Goal: Information Seeking & Learning: Check status

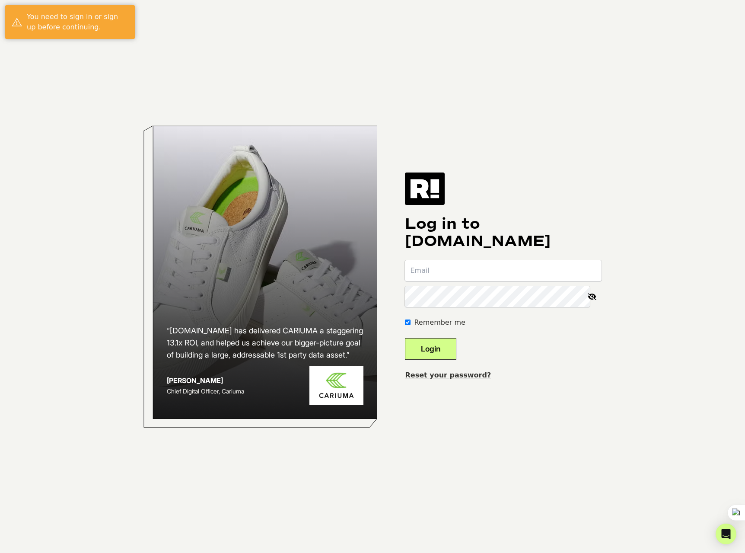
type input "[EMAIL_ADDRESS][DOMAIN_NAME]"
click at [446, 346] on button "Login" at bounding box center [430, 349] width 51 height 22
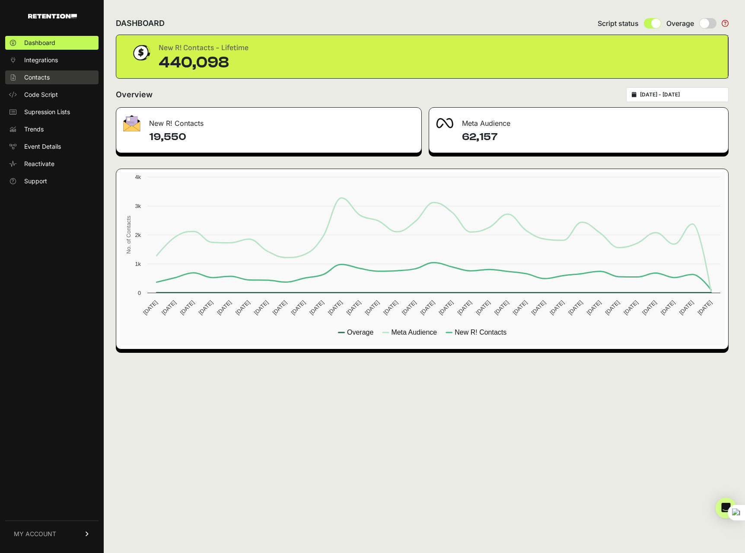
click at [41, 79] on span "Contacts" at bounding box center [37, 77] width 26 height 9
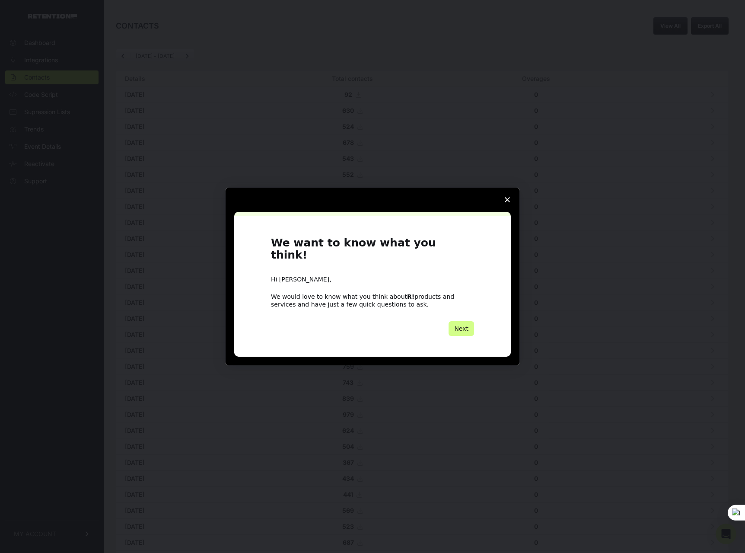
click at [508, 202] on icon "Close survey" at bounding box center [507, 199] width 5 height 5
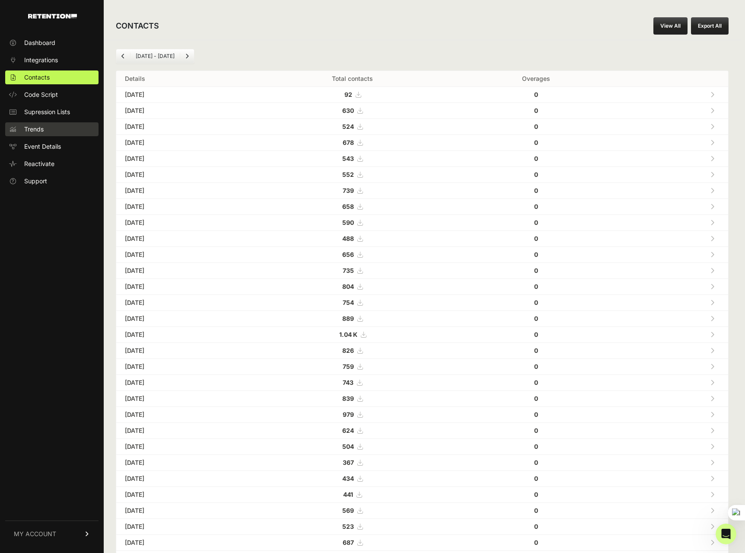
click at [58, 132] on link "Trends" at bounding box center [51, 129] width 93 height 14
click at [54, 148] on span "Event Details" at bounding box center [42, 146] width 37 height 9
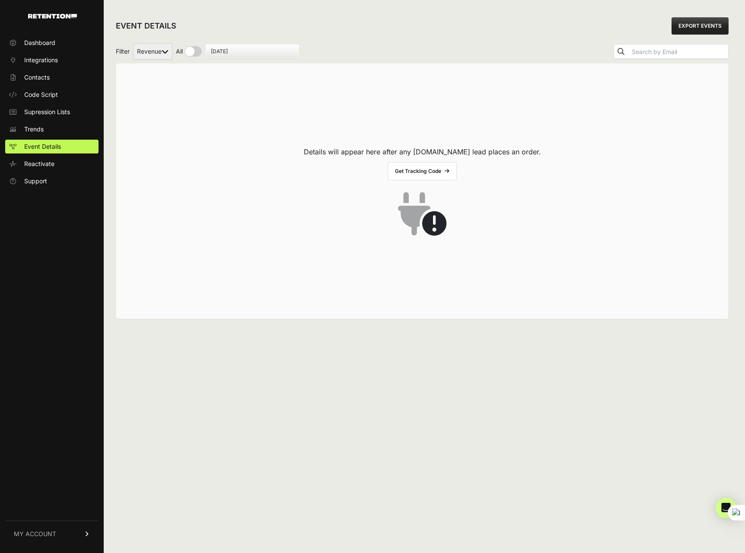
click at [355, 379] on div "EVENT DETAILS EXPORT EVENTS Filter Revenue All By Date October 10, 2025 Details…" at bounding box center [422, 276] width 637 height 553
click at [50, 41] on span "Dashboard" at bounding box center [39, 42] width 31 height 9
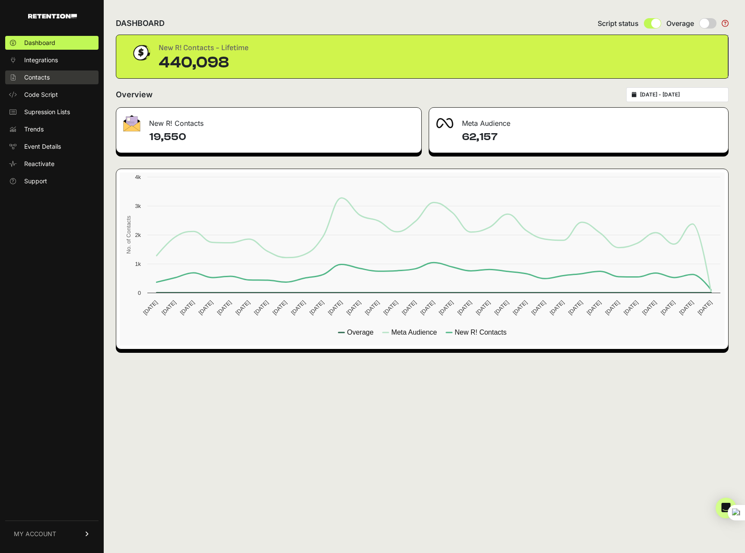
click at [43, 77] on span "Contacts" at bounding box center [37, 77] width 26 height 9
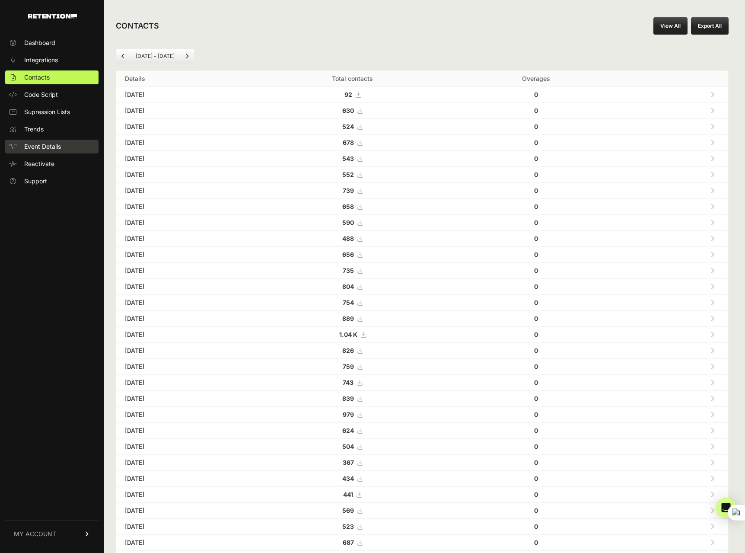
click at [46, 144] on span "Event Details" at bounding box center [42, 146] width 37 height 9
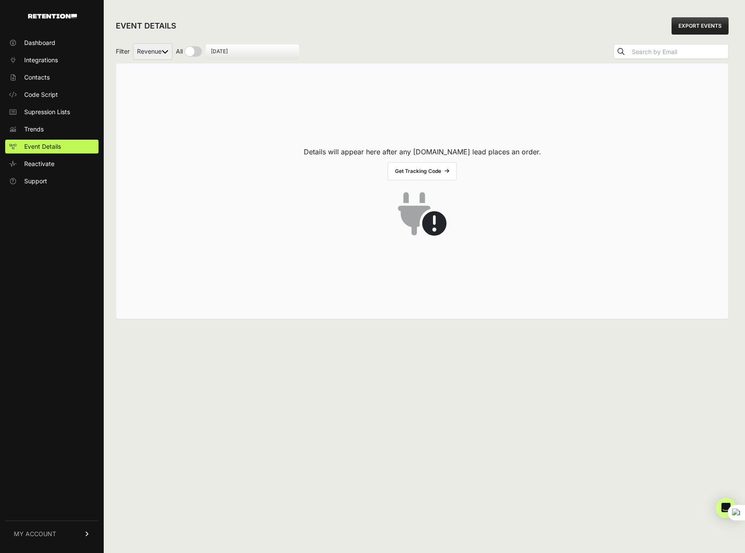
click at [83, 534] on link "MY ACCOUNT" at bounding box center [51, 534] width 93 height 26
click at [28, 504] on span "Billing" at bounding box center [32, 505] width 16 height 9
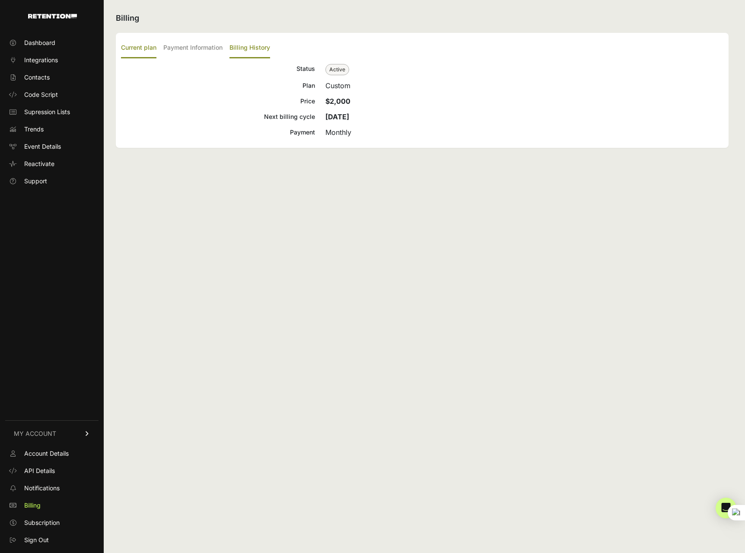
click at [244, 48] on label "Billing History" at bounding box center [250, 48] width 41 height 20
click at [0, 0] on input "Billing History" at bounding box center [0, 0] width 0 height 0
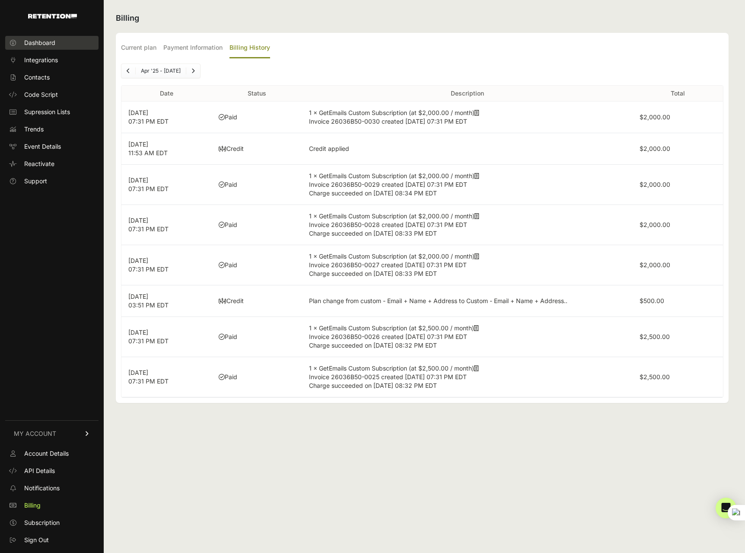
click at [54, 44] on span "Dashboard" at bounding box center [39, 42] width 31 height 9
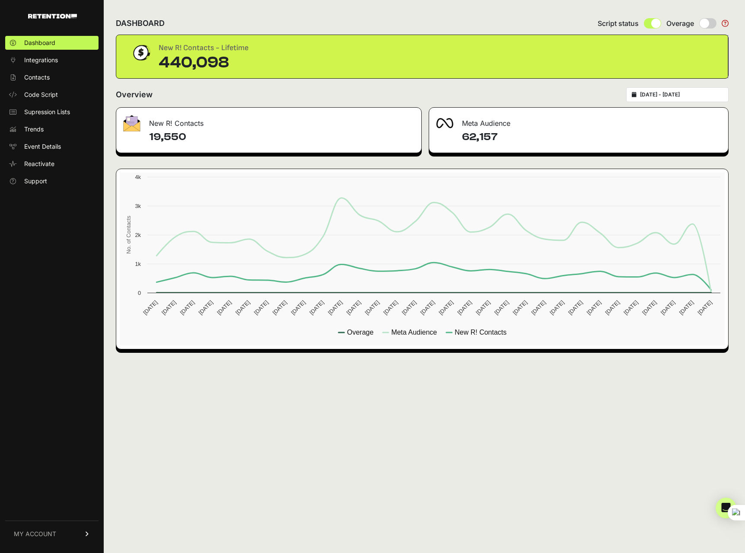
click at [185, 136] on h4 "19,550" at bounding box center [282, 137] width 266 height 14
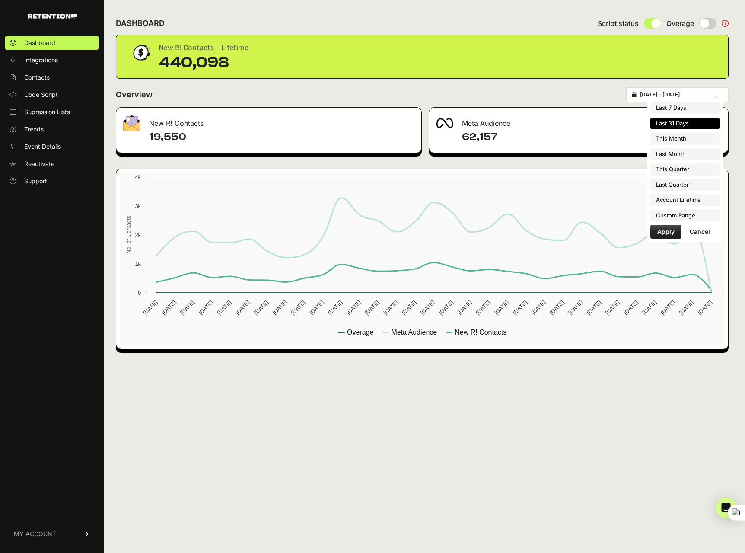
click at [678, 94] on input "2025-09-10 - 2025-10-10" at bounding box center [681, 94] width 83 height 7
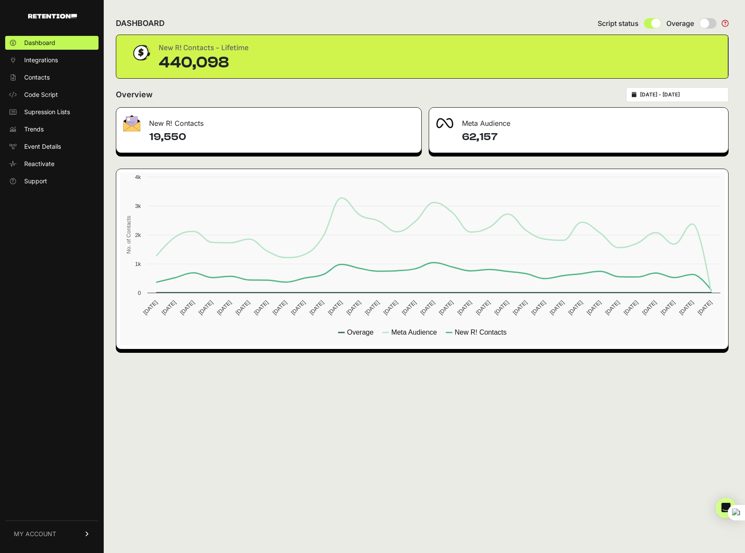
click at [592, 452] on div "DASHBOARD Script status Overage New R! Contacts - Lifetime 440,098 Overview 202…" at bounding box center [422, 276] width 637 height 553
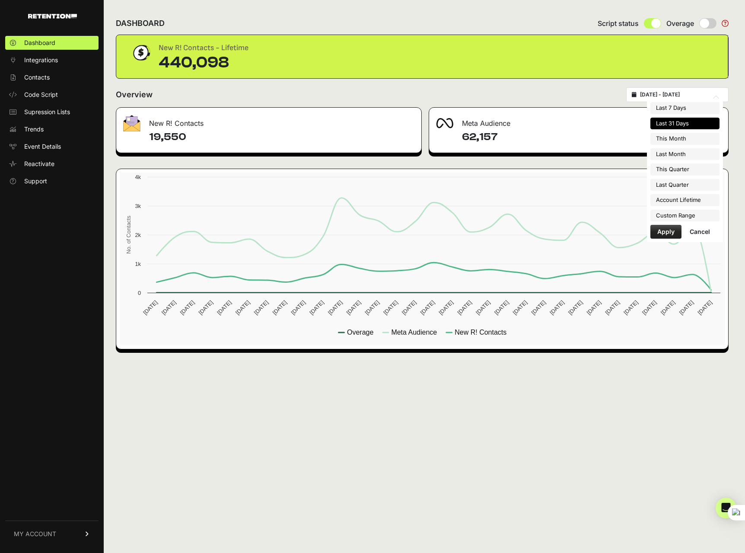
click at [665, 91] on input "2025-09-10 - 2025-10-10" at bounding box center [681, 94] width 83 height 7
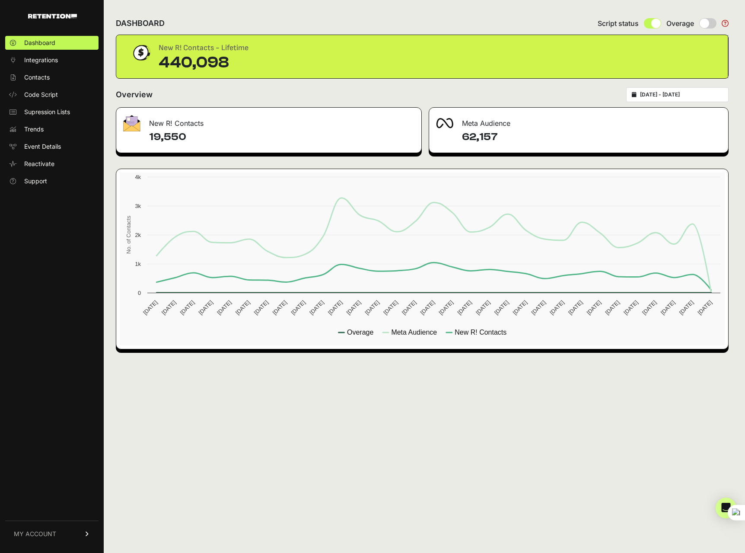
drag, startPoint x: 601, startPoint y: 85, endPoint x: 650, endPoint y: 91, distance: 49.7
click at [601, 85] on div "DASHBOARD Script status Overage New R! Contacts - Lifetime 440,098 Overview 202…" at bounding box center [422, 276] width 637 height 553
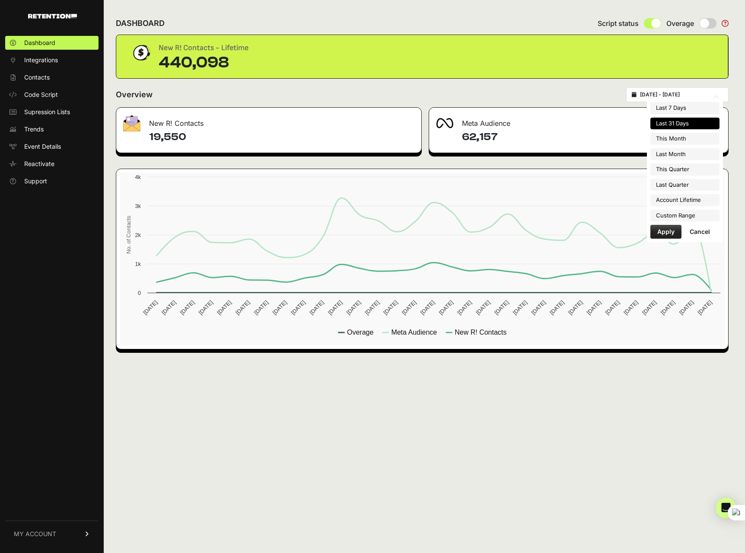
click at [670, 94] on input "2025-09-10 - 2025-10-10" at bounding box center [681, 94] width 83 height 7
type input "2025-10-01"
type input "2025-10-31"
type input "2025-09-01"
type input "2025-09-30"
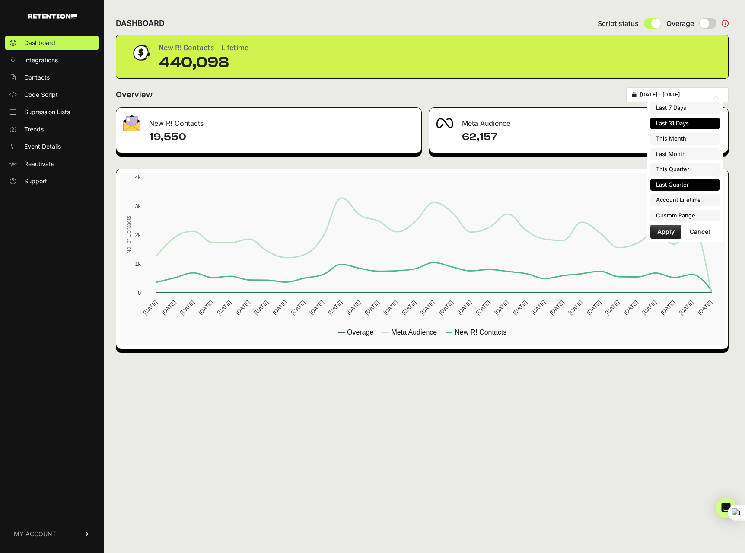
type input "2025-10-01"
type input "2025-12-31"
type input "2025-09-10"
type input "2025-10-10"
type input "2025-07-01"
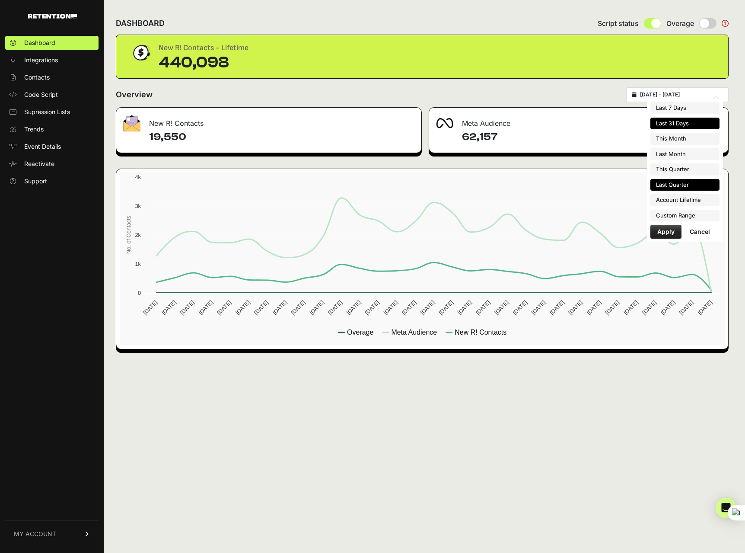
type input "2025-09-30"
type input "2023-07-03"
type input "2025-10-10"
click at [688, 217] on li "Custom Range" at bounding box center [685, 216] width 69 height 12
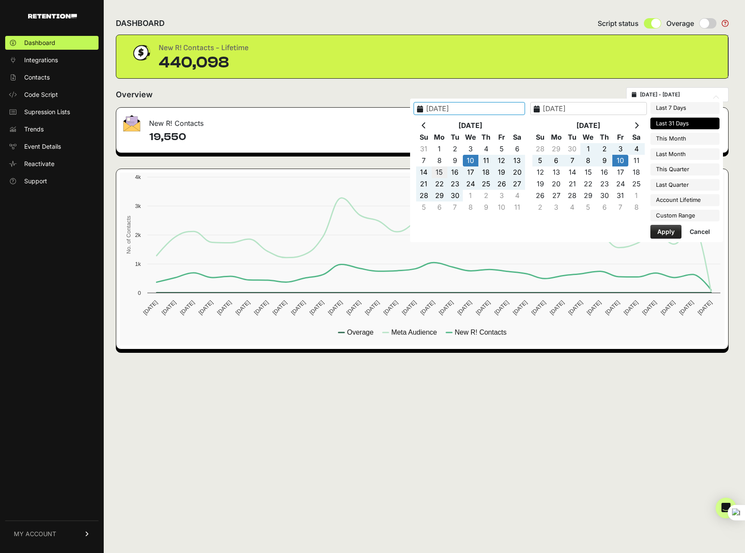
type input "2025-09-15"
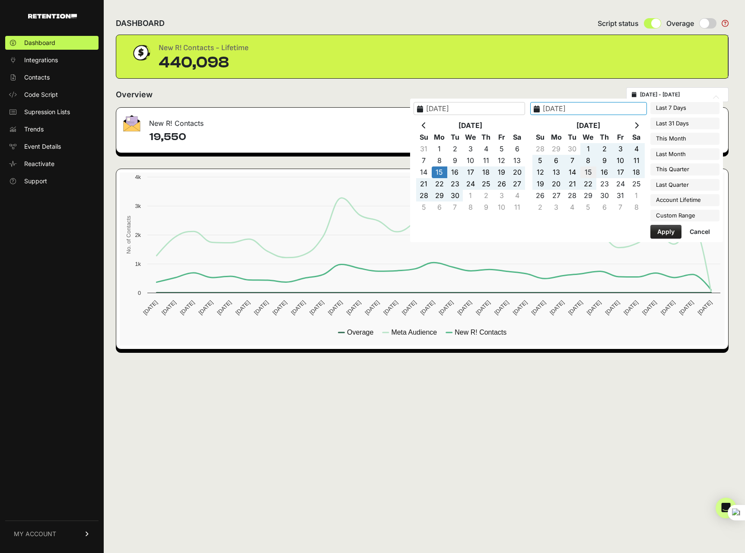
type input "2025-10-15"
type input "2025-09-15"
click at [665, 231] on button "Apply" at bounding box center [666, 232] width 31 height 14
type input "2025-09-15 - 2025-10-15"
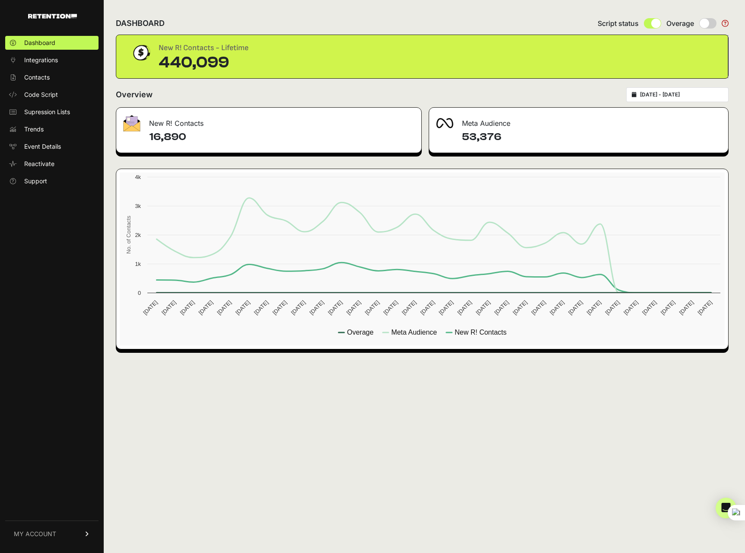
click at [516, 23] on div "DASHBOARD Script status Overage" at bounding box center [422, 23] width 613 height 22
click at [209, 130] on h4 "16,890" at bounding box center [282, 137] width 266 height 14
click at [547, 136] on h4 "53,376" at bounding box center [591, 137] width 259 height 14
click at [47, 130] on link "Trends" at bounding box center [51, 129] width 93 height 14
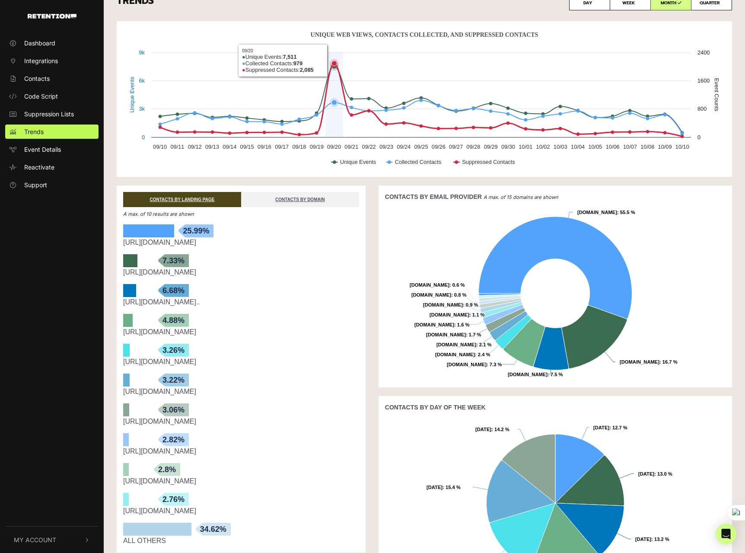
scroll to position [13, 0]
